Goal: Navigation & Orientation: Go to known website

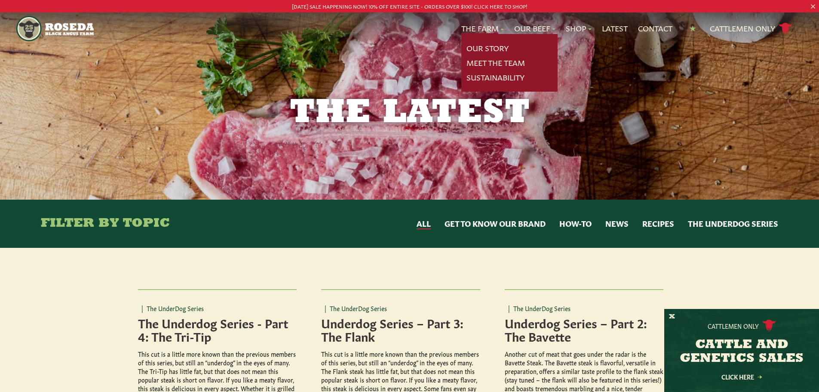
drag, startPoint x: 57, startPoint y: 37, endPoint x: 61, endPoint y: 25, distance: 13.2
click at [57, 36] on img "Main Navigation" at bounding box center [54, 28] width 77 height 25
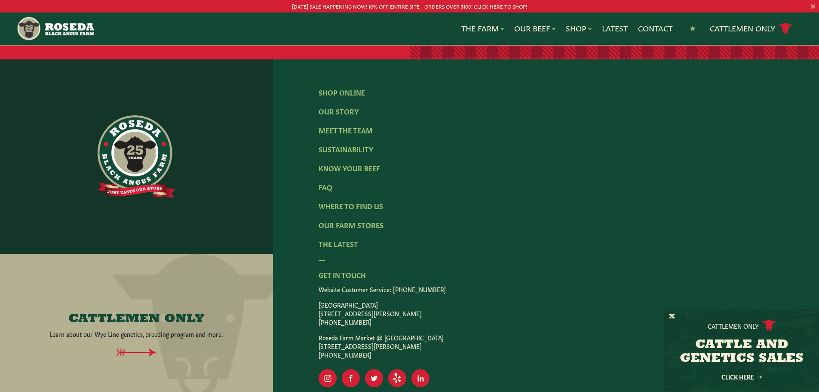
scroll to position [1412, 0]
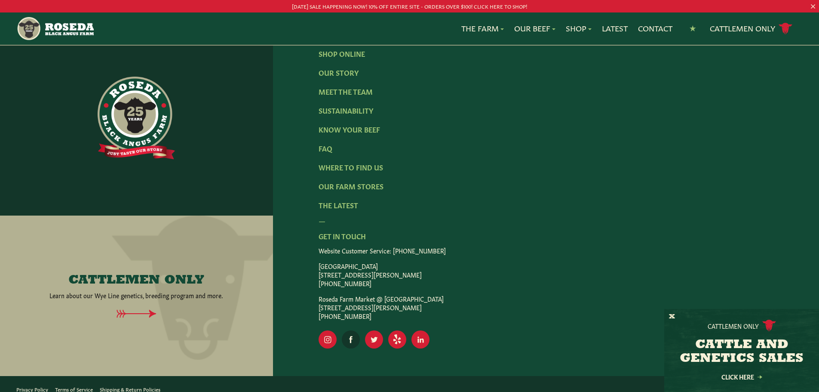
click at [349, 330] on rect "Visit Our Facebook Page" at bounding box center [351, 339] width 18 height 18
